Goal: Navigation & Orientation: Find specific page/section

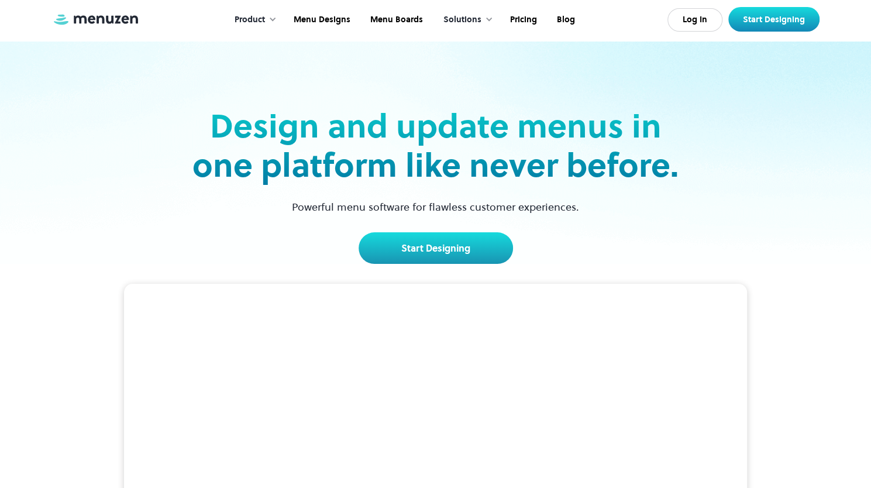
scroll to position [1, 0]
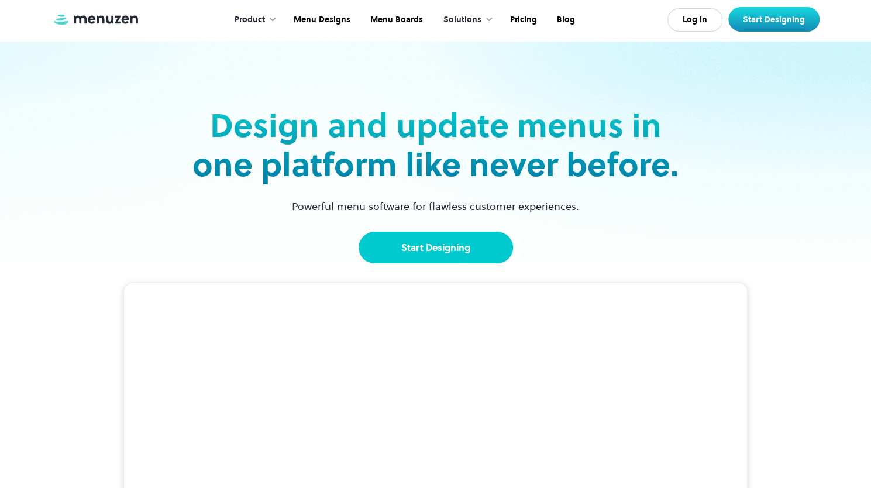
click at [455, 246] on link "Start Designing" at bounding box center [436, 248] width 154 height 32
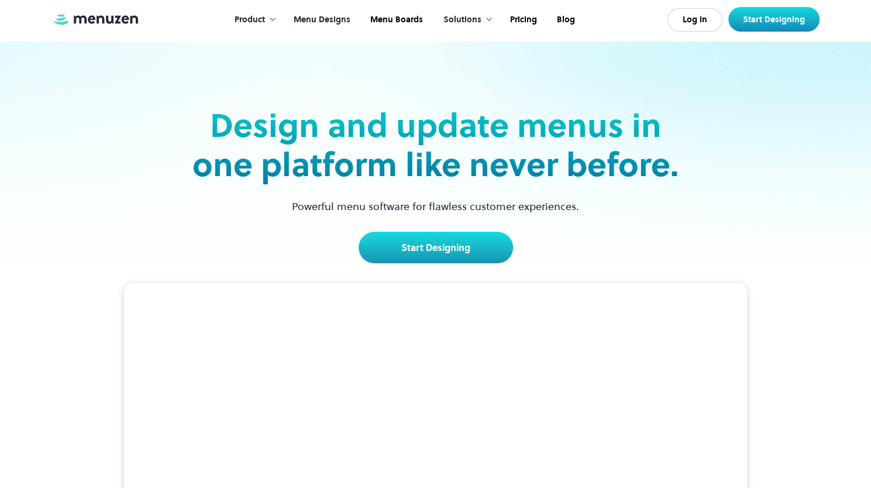
click at [325, 15] on link "Menu Designs" at bounding box center [321, 20] width 77 height 36
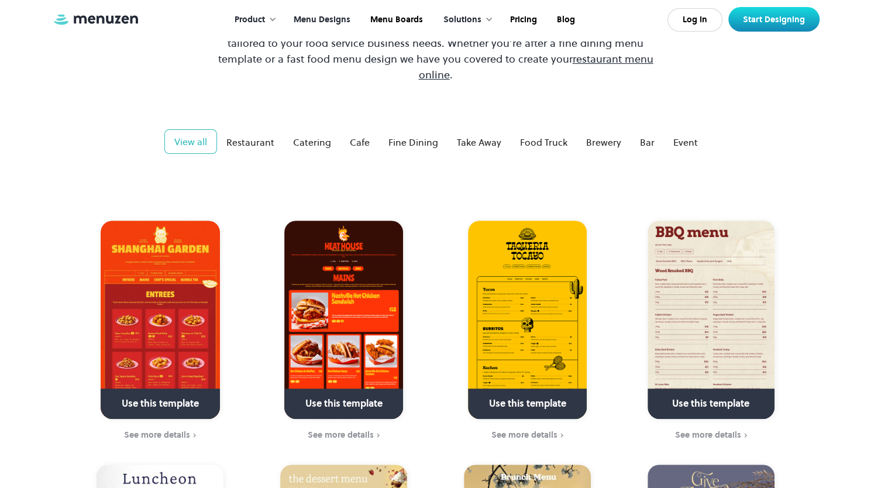
scroll to position [140, 0]
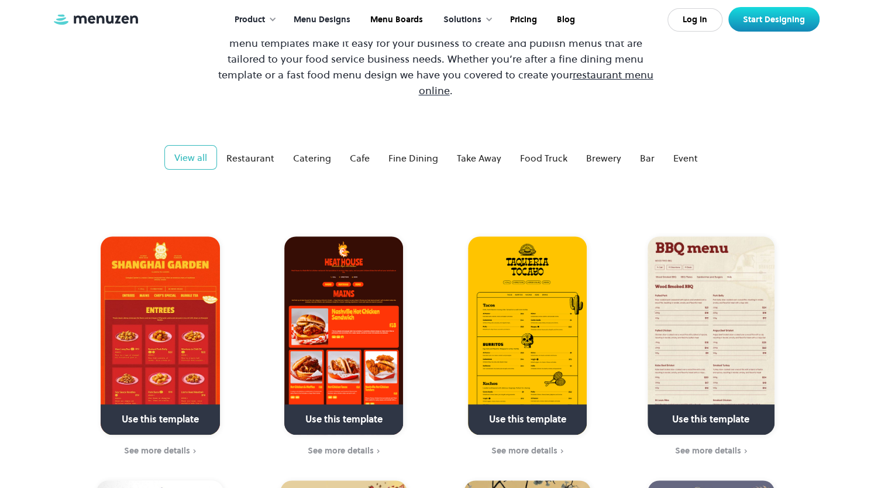
click at [204, 150] on div "View all" at bounding box center [190, 157] width 33 height 14
click at [358, 151] on div "Cafe" at bounding box center [360, 158] width 20 height 14
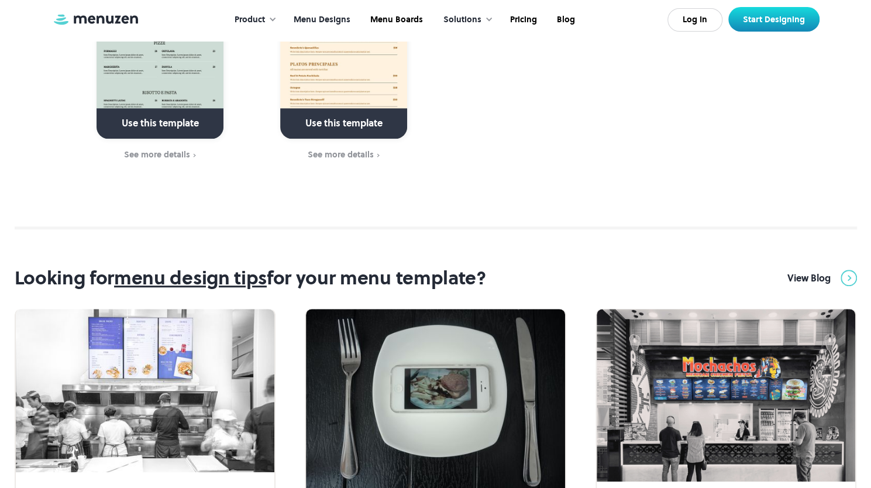
scroll to position [2902, 0]
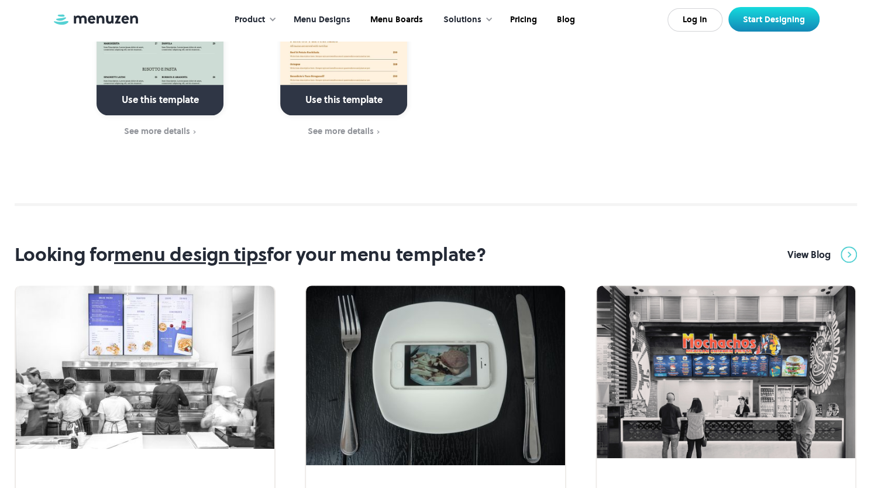
click at [2, 224] on section "Looking for menu design tips for your menu template? View Blog design learn mar…" at bounding box center [435, 470] width 871 height 534
